Goal: Navigation & Orientation: Understand site structure

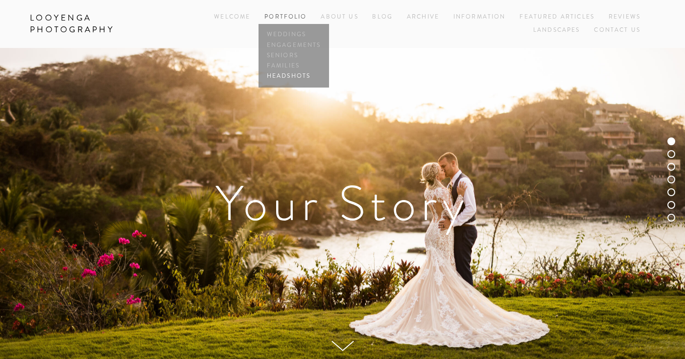
click at [284, 79] on link "Headshots" at bounding box center [293, 76] width 59 height 10
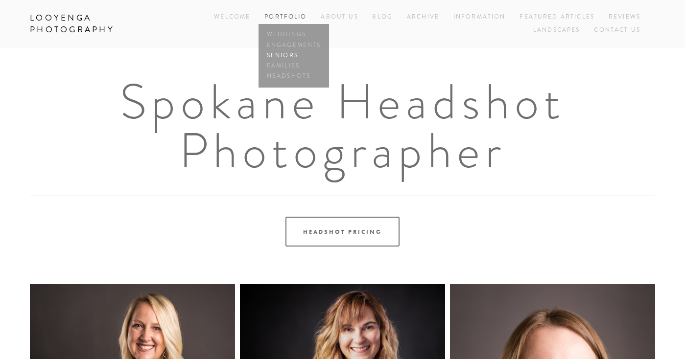
click at [288, 55] on link "Seniors" at bounding box center [293, 55] width 59 height 10
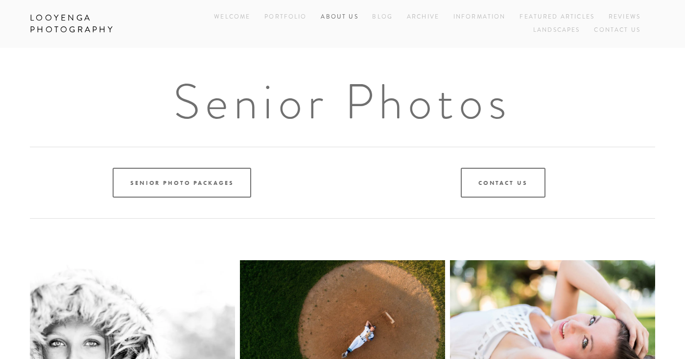
click at [338, 15] on link "About Us" at bounding box center [339, 17] width 37 height 13
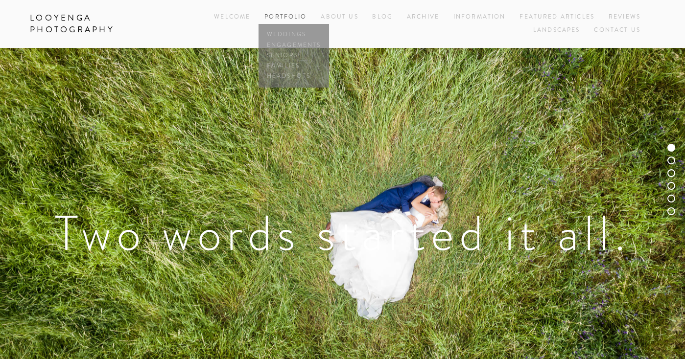
click at [292, 21] on link "Portfolio" at bounding box center [285, 17] width 42 height 8
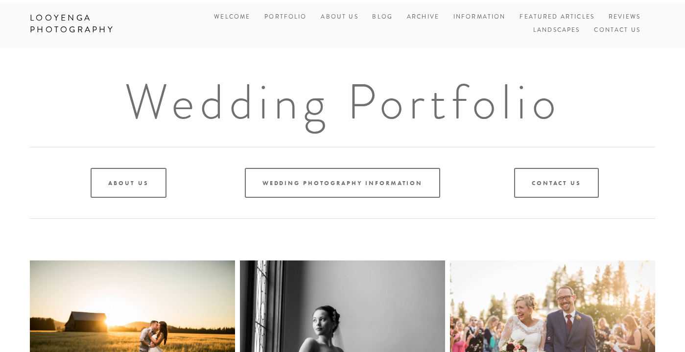
click at [289, 17] on link "Portfolio" at bounding box center [285, 17] width 42 height 8
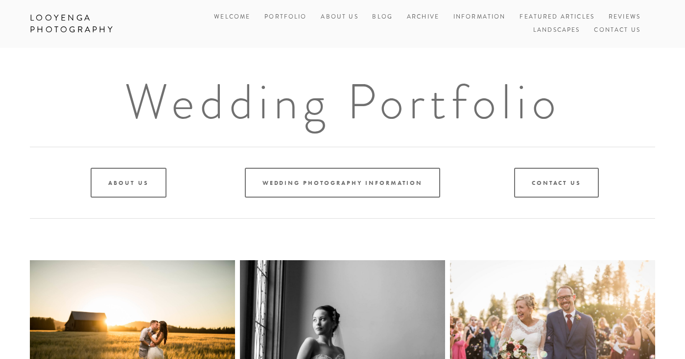
click at [237, 55] on div "Wedding Portfolio About Us Wedding Photography Information Contact Us" at bounding box center [342, 154] width 685 height 213
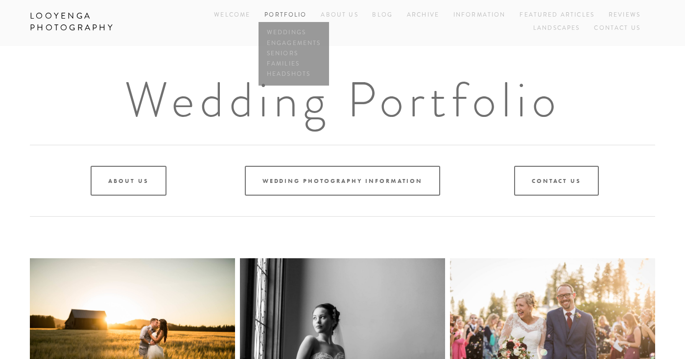
click at [295, 13] on link "Portfolio" at bounding box center [285, 15] width 42 height 8
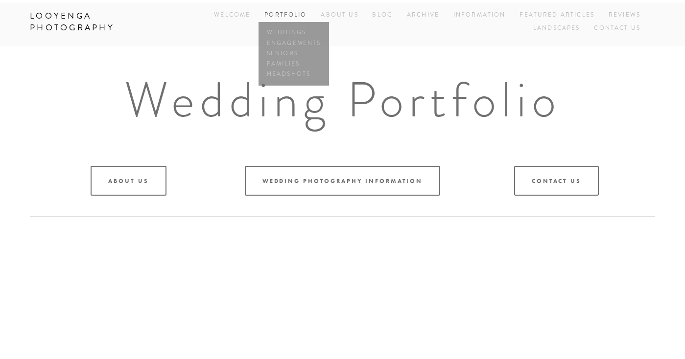
scroll to position [0, 0]
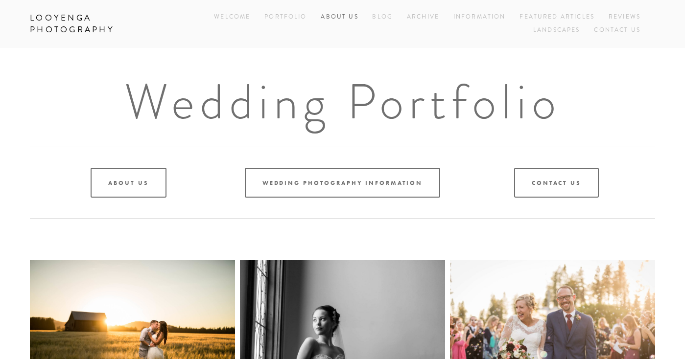
click at [350, 16] on link "About Us" at bounding box center [339, 17] width 37 height 13
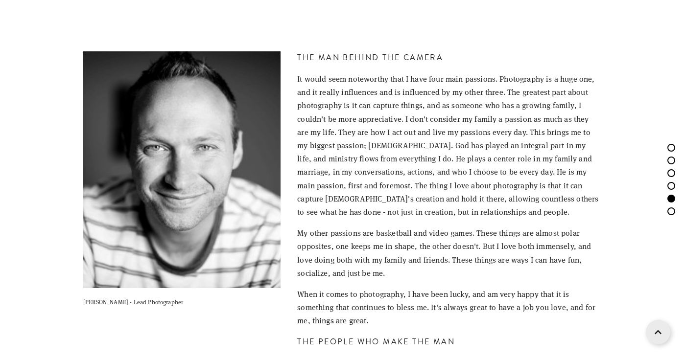
scroll to position [1995, 0]
